Goal: Information Seeking & Learning: Stay updated

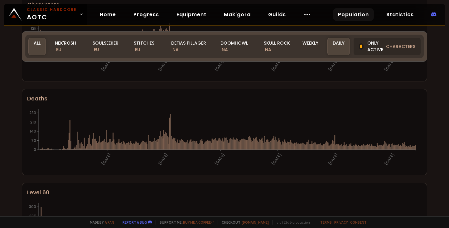
scroll to position [97, 0]
click at [38, 44] on div "All" at bounding box center [36, 46] width 17 height 17
click at [201, 41] on div "Defias Pillager NA" at bounding box center [188, 46] width 45 height 17
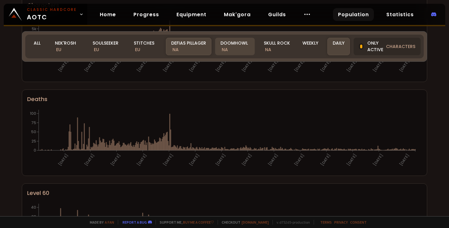
click at [224, 42] on div "Doomhowl NA" at bounding box center [235, 46] width 40 height 17
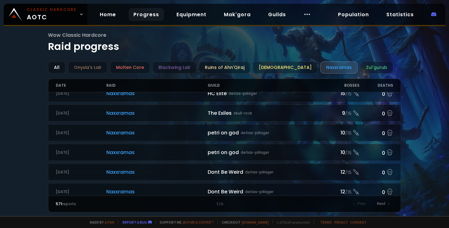
scroll to position [677, 0]
